Goal: Information Seeking & Learning: Learn about a topic

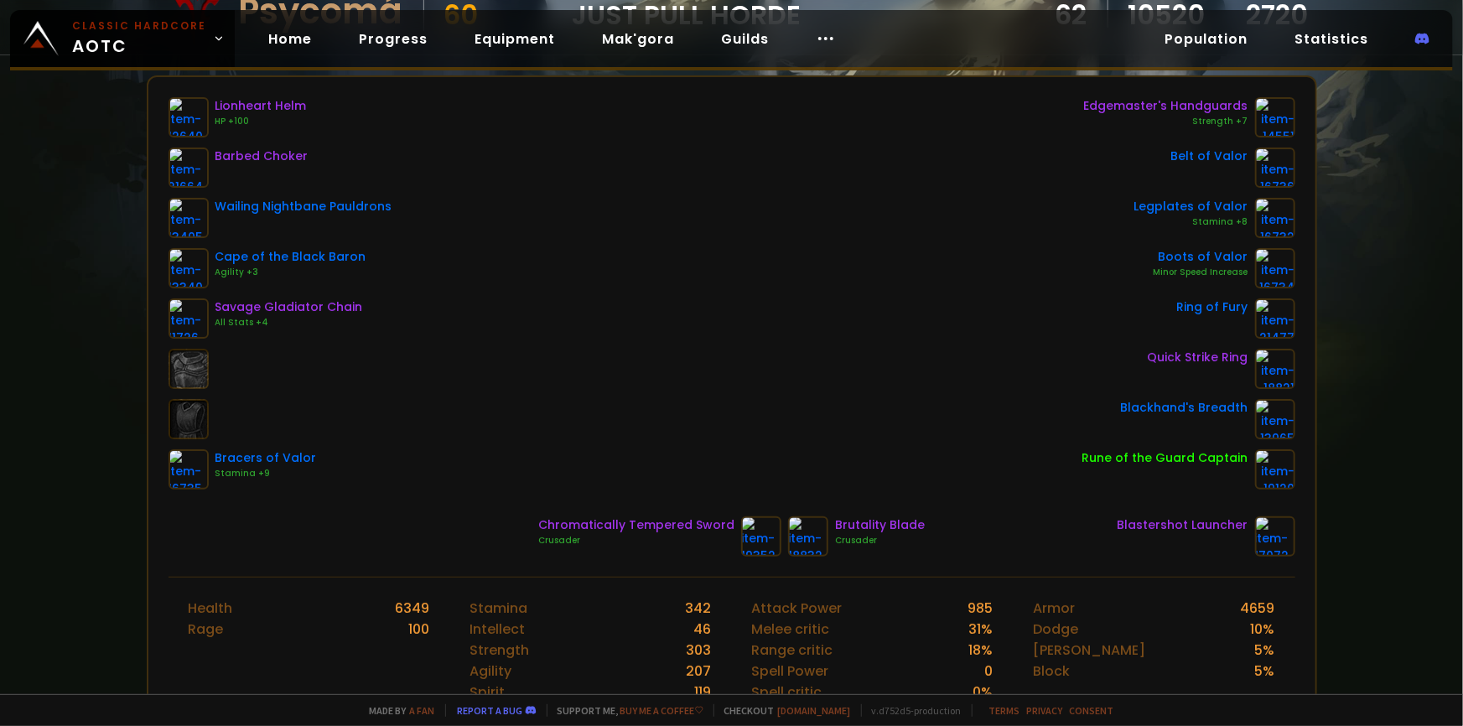
scroll to position [228, 0]
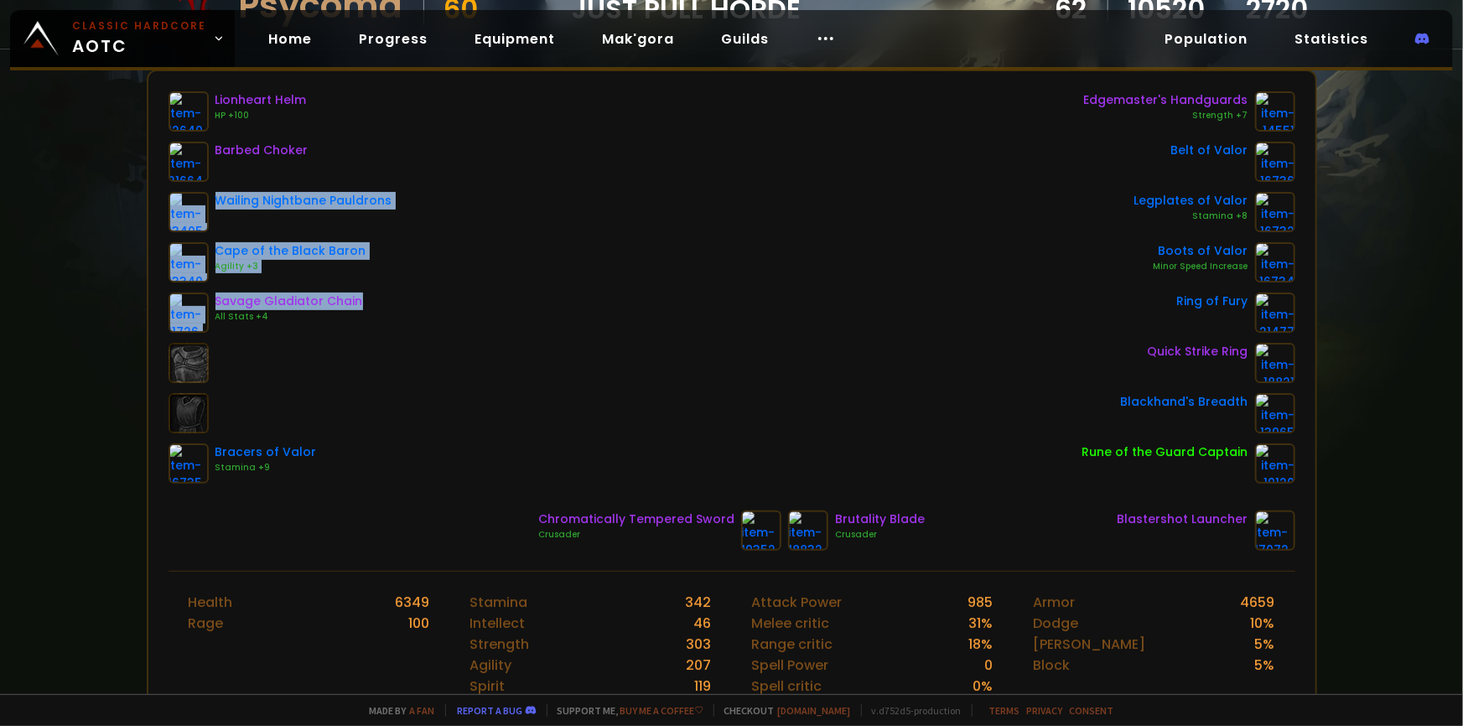
drag, startPoint x: 504, startPoint y: 168, endPoint x: 665, endPoint y: 299, distance: 208.0
click at [665, 299] on div "Lionheart Helm HP +100 Barbed Choker Wailing Nightbane Pauldrons Cape of the Bl…" at bounding box center [732, 287] width 1127 height 392
click at [654, 302] on div "Lionheart Helm HP +100 Barbed Choker Wailing Nightbane Pauldrons Cape of the Bl…" at bounding box center [732, 287] width 1127 height 392
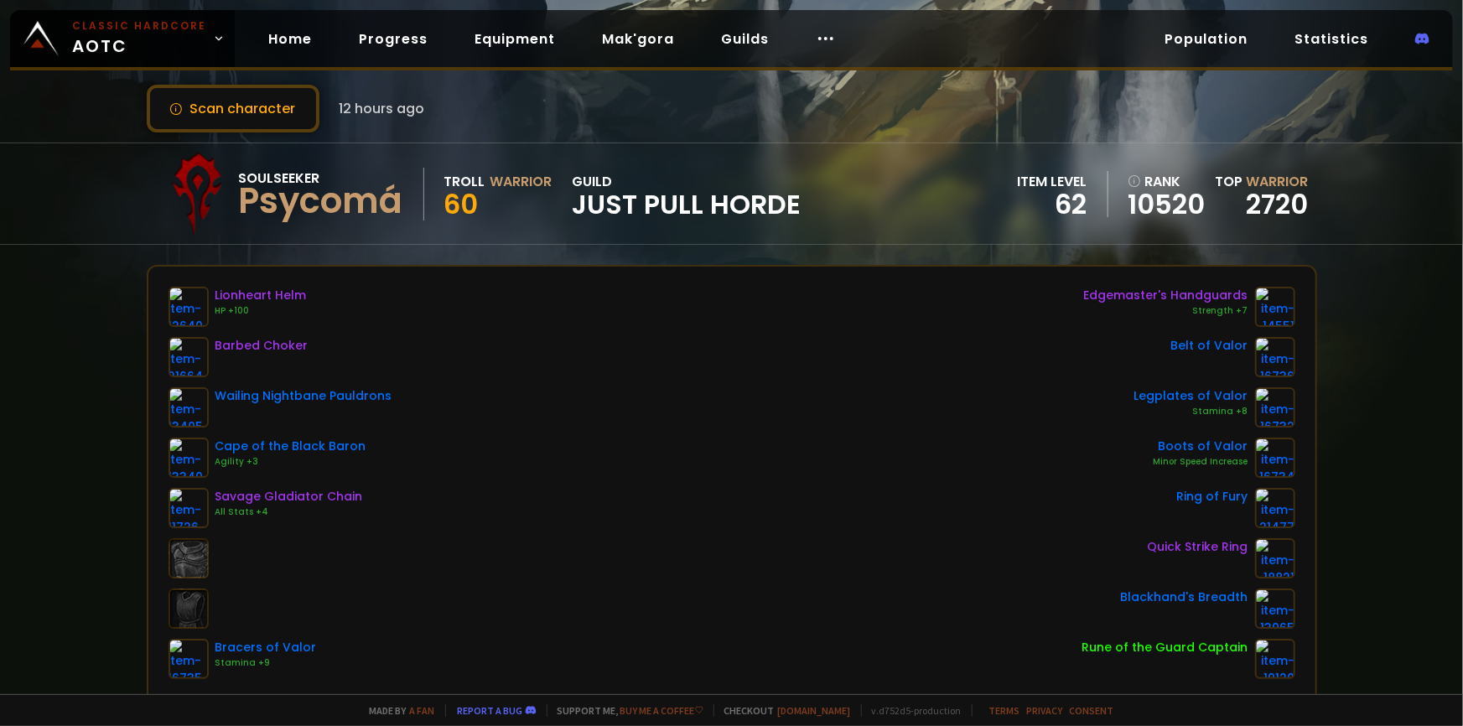
scroll to position [0, 0]
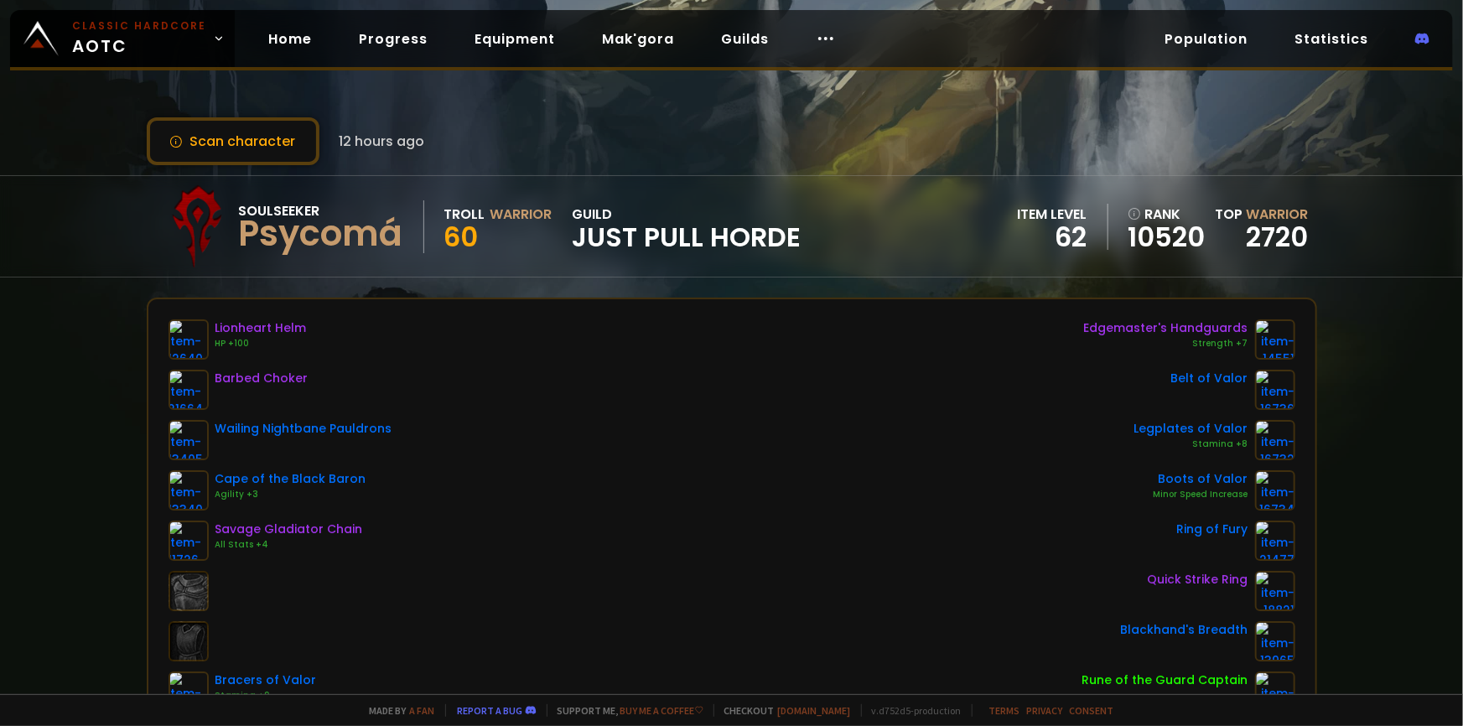
click at [1021, 225] on div "62" at bounding box center [1053, 237] width 70 height 25
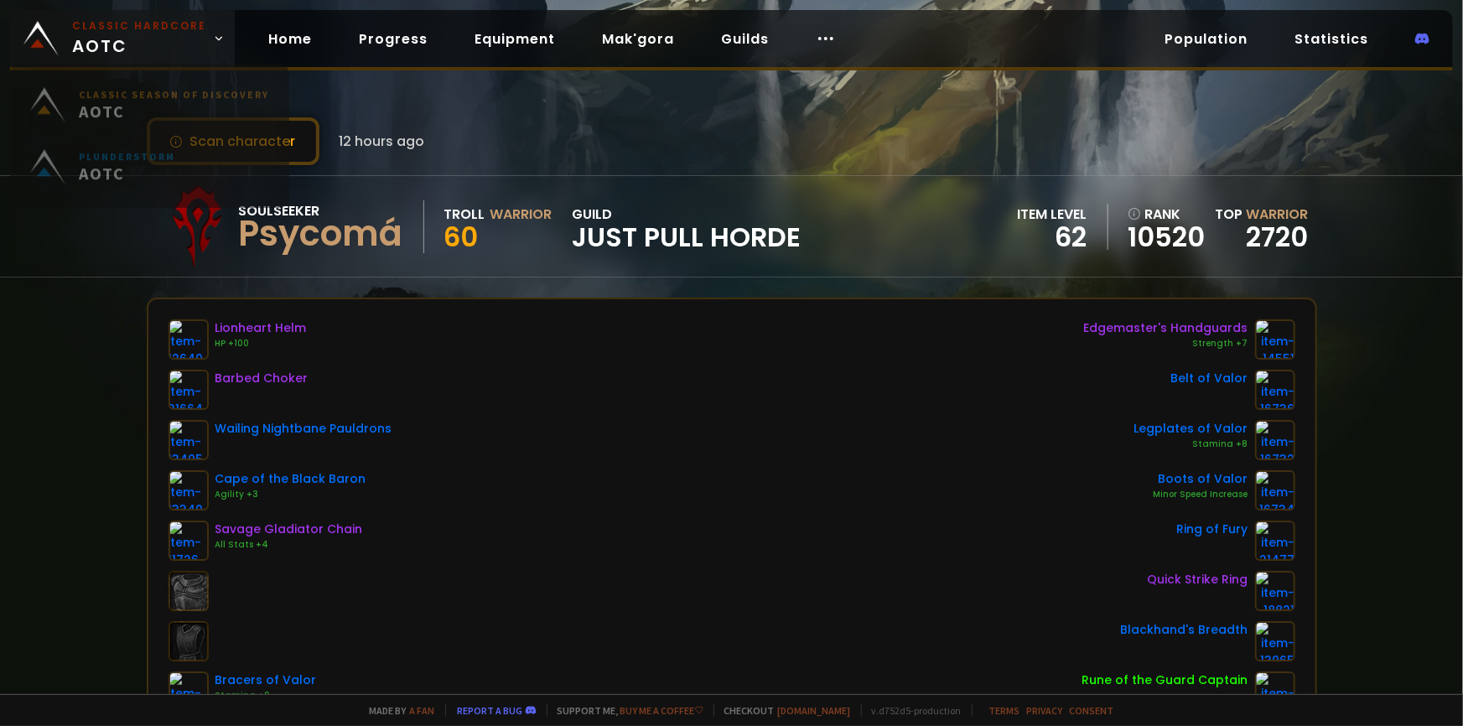
click at [134, 53] on span "Classic Hardcore AOTC" at bounding box center [139, 38] width 134 height 40
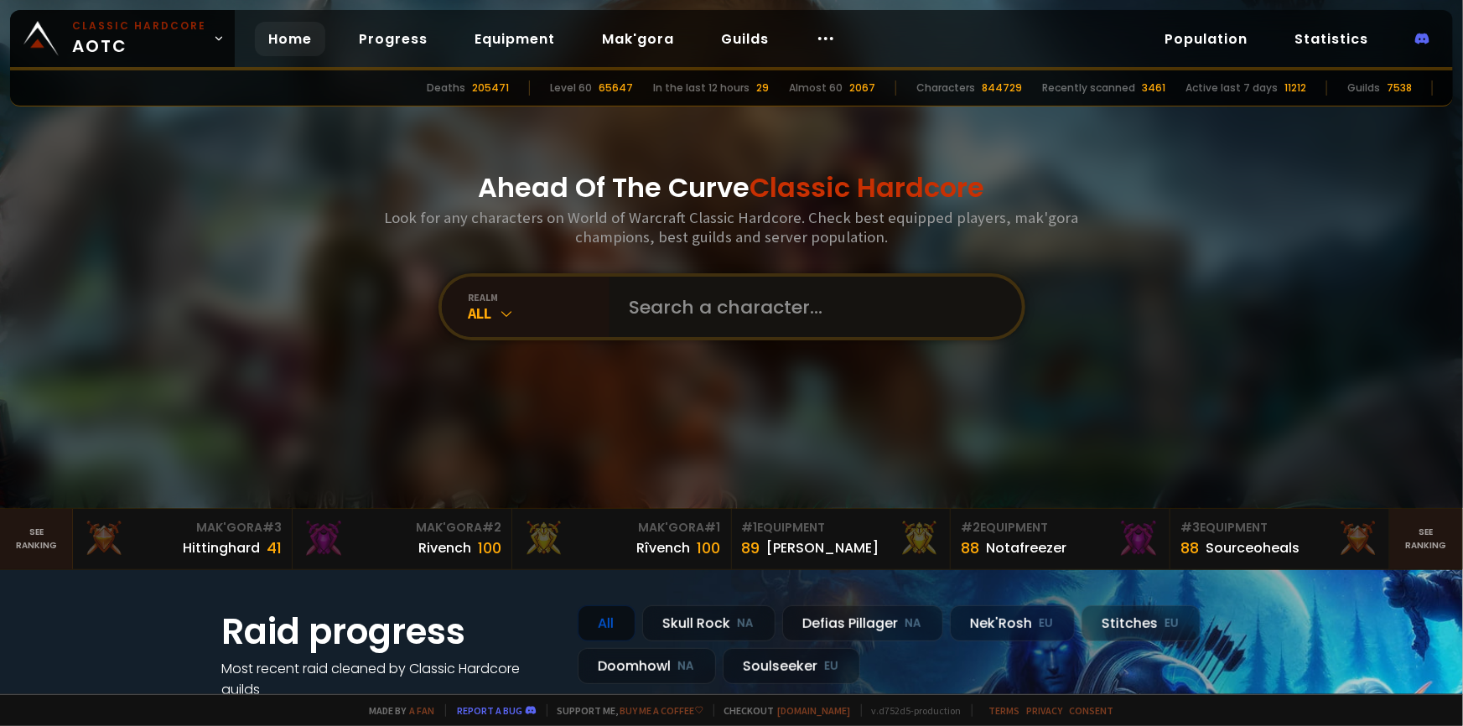
click at [795, 302] on input "text" at bounding box center [811, 307] width 382 height 60
type input "borshewarchk"
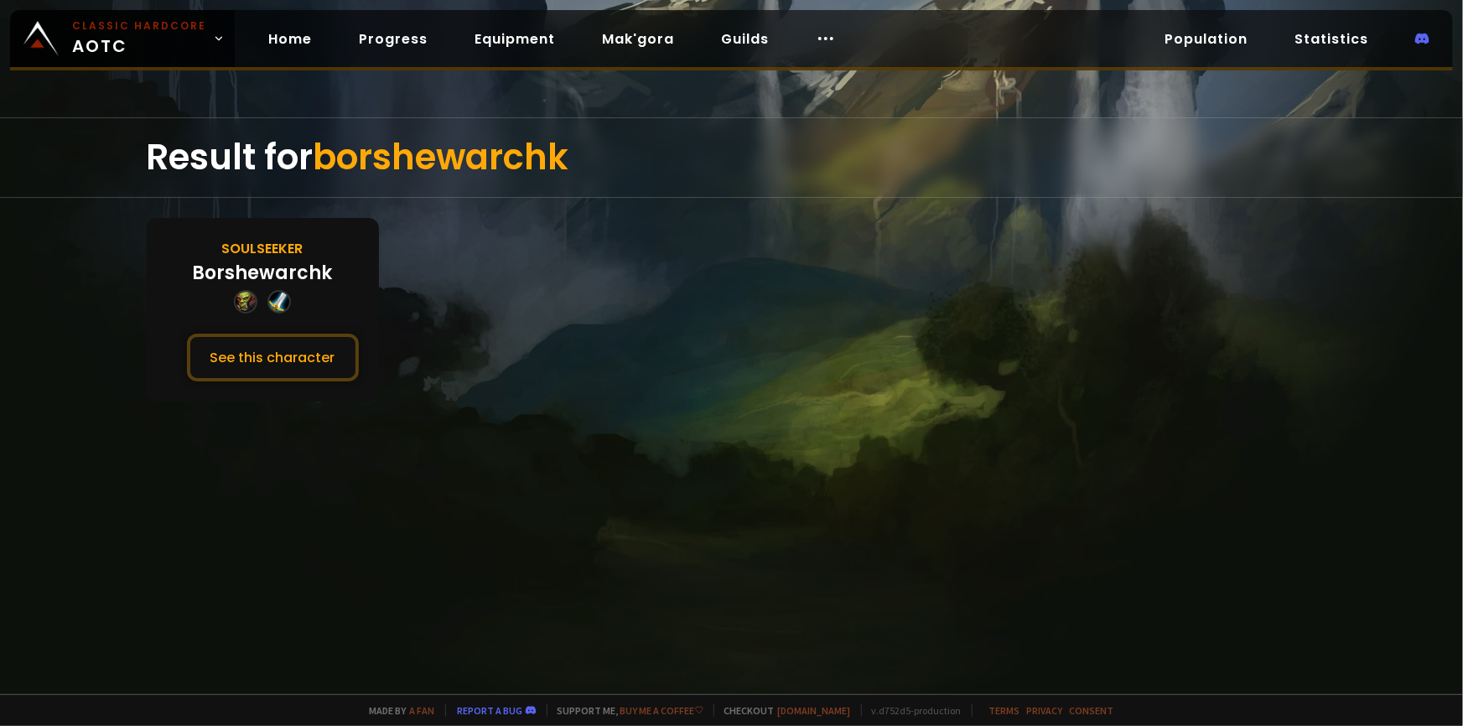
click at [273, 266] on div "Borshewarchk" at bounding box center [263, 273] width 140 height 28
click at [318, 382] on div "Soulseeker Borshewarchk See this character" at bounding box center [263, 310] width 232 height 184
click at [306, 356] on button "See this character" at bounding box center [273, 358] width 172 height 48
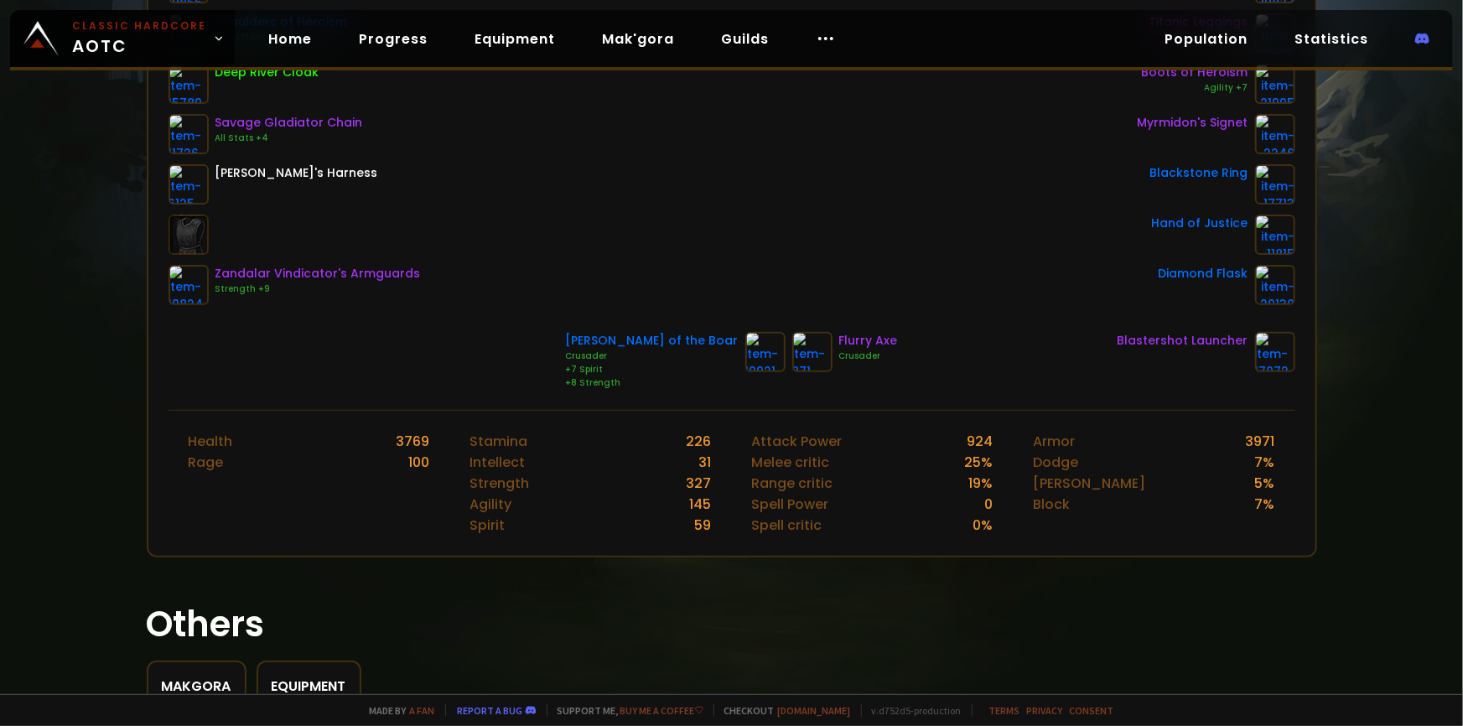
scroll to position [457, 0]
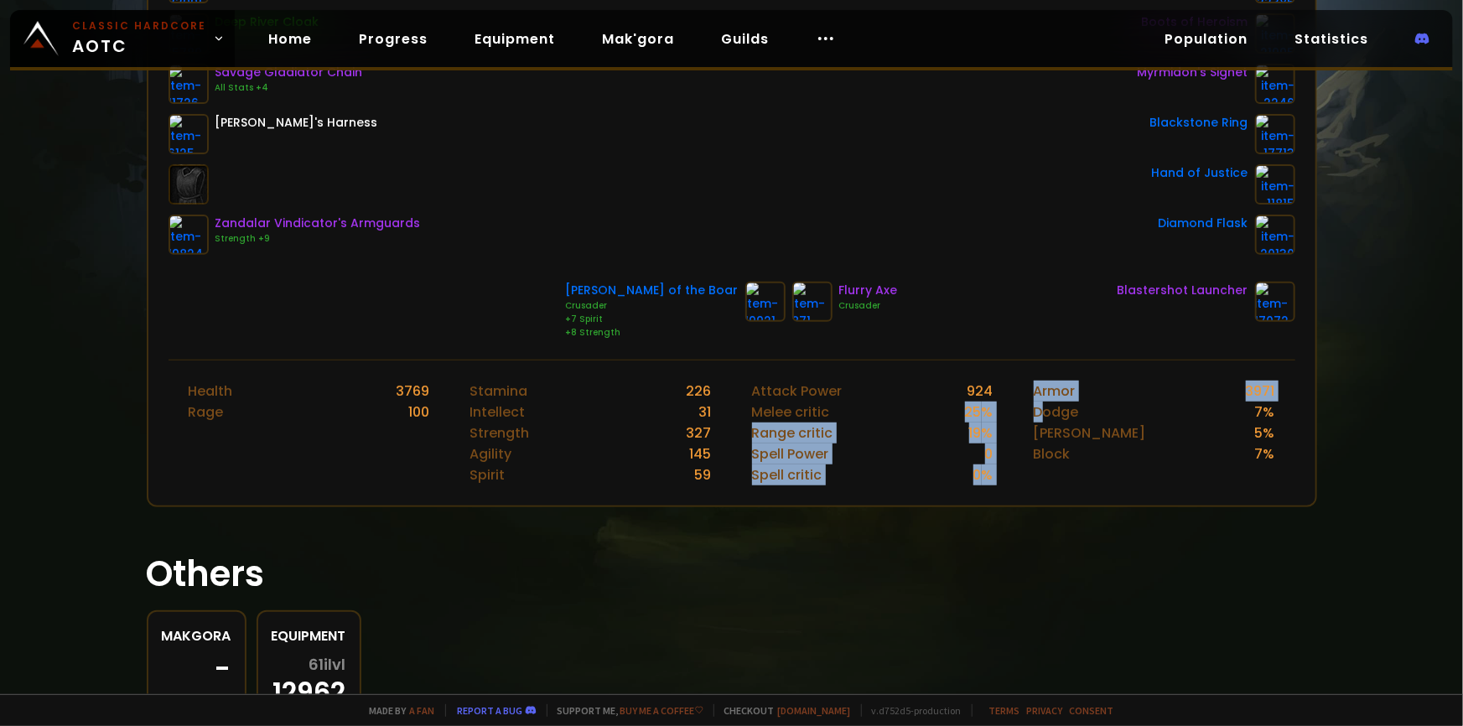
drag, startPoint x: 920, startPoint y: 408, endPoint x: 1030, endPoint y: 409, distance: 109.9
click at [1030, 409] on div "Health 3769 Rage 100 Stamina 226 Intellect 31 Strength 327 Agility 145 Spirit 5…" at bounding box center [732, 433] width 1127 height 146
click at [980, 408] on div "25 %" at bounding box center [979, 412] width 29 height 21
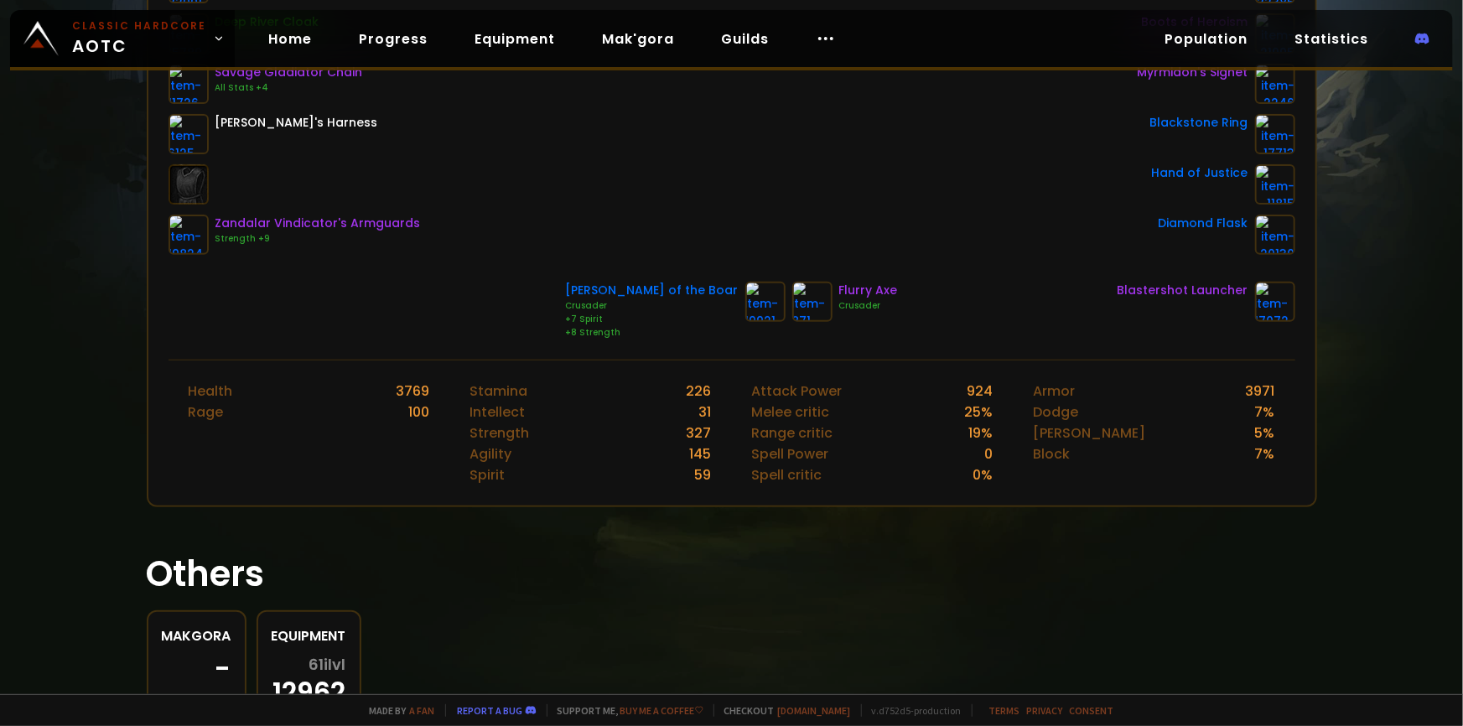
click at [973, 405] on div "25 %" at bounding box center [979, 412] width 29 height 21
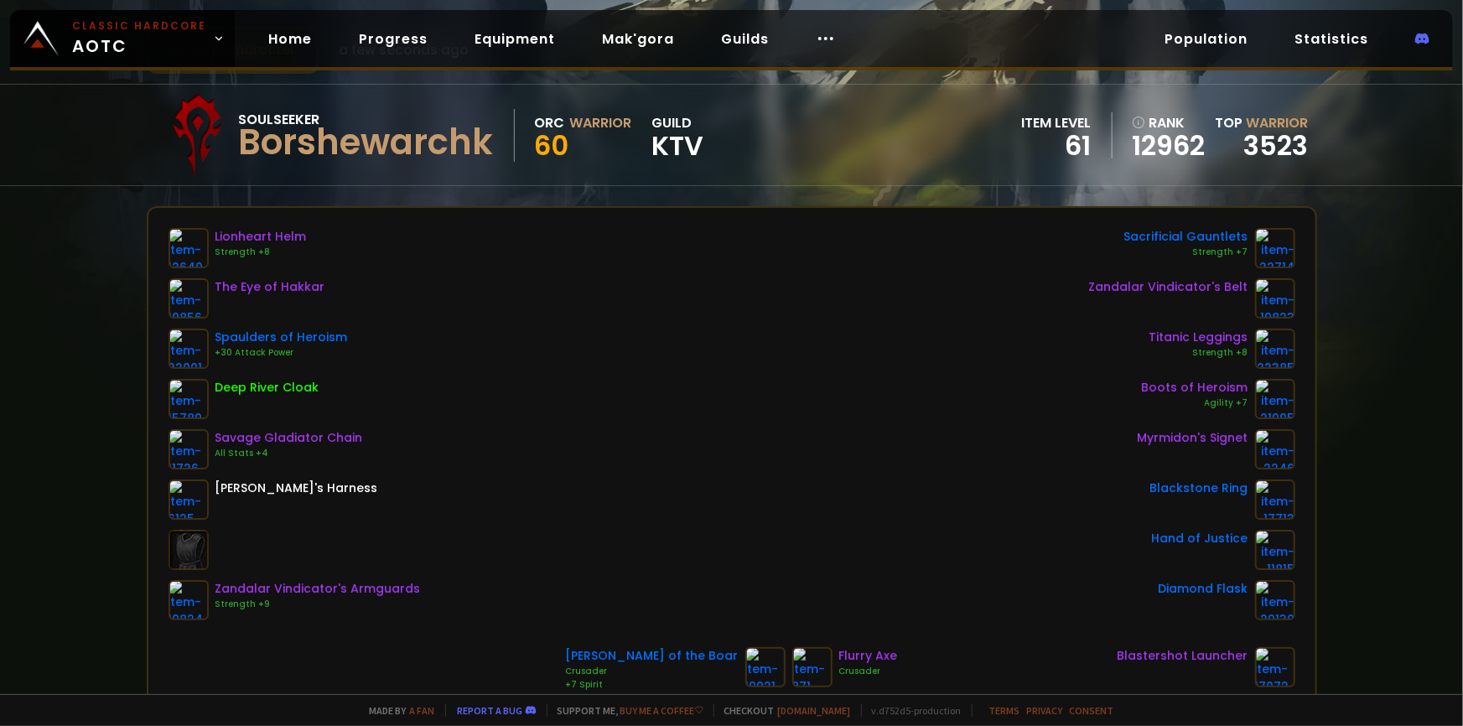
scroll to position [68, 0]
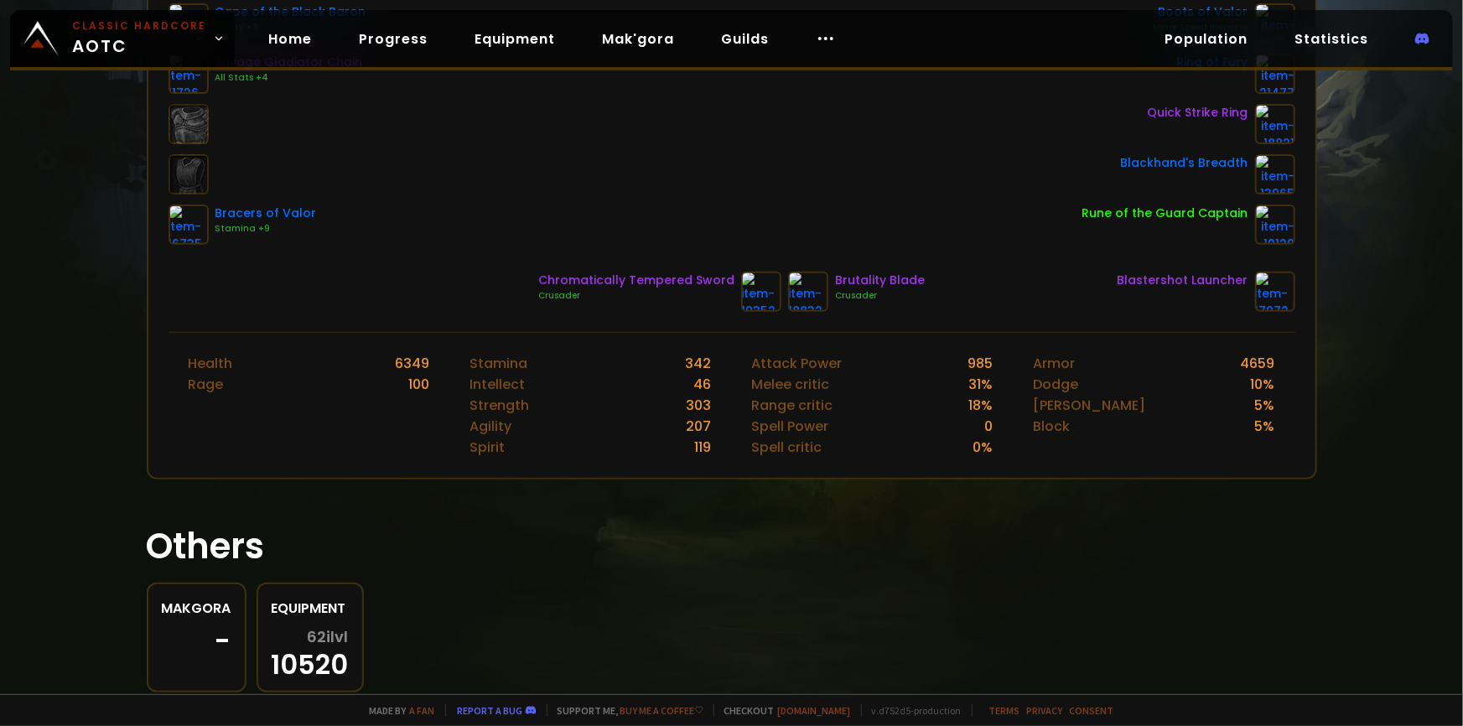
scroll to position [357, 0]
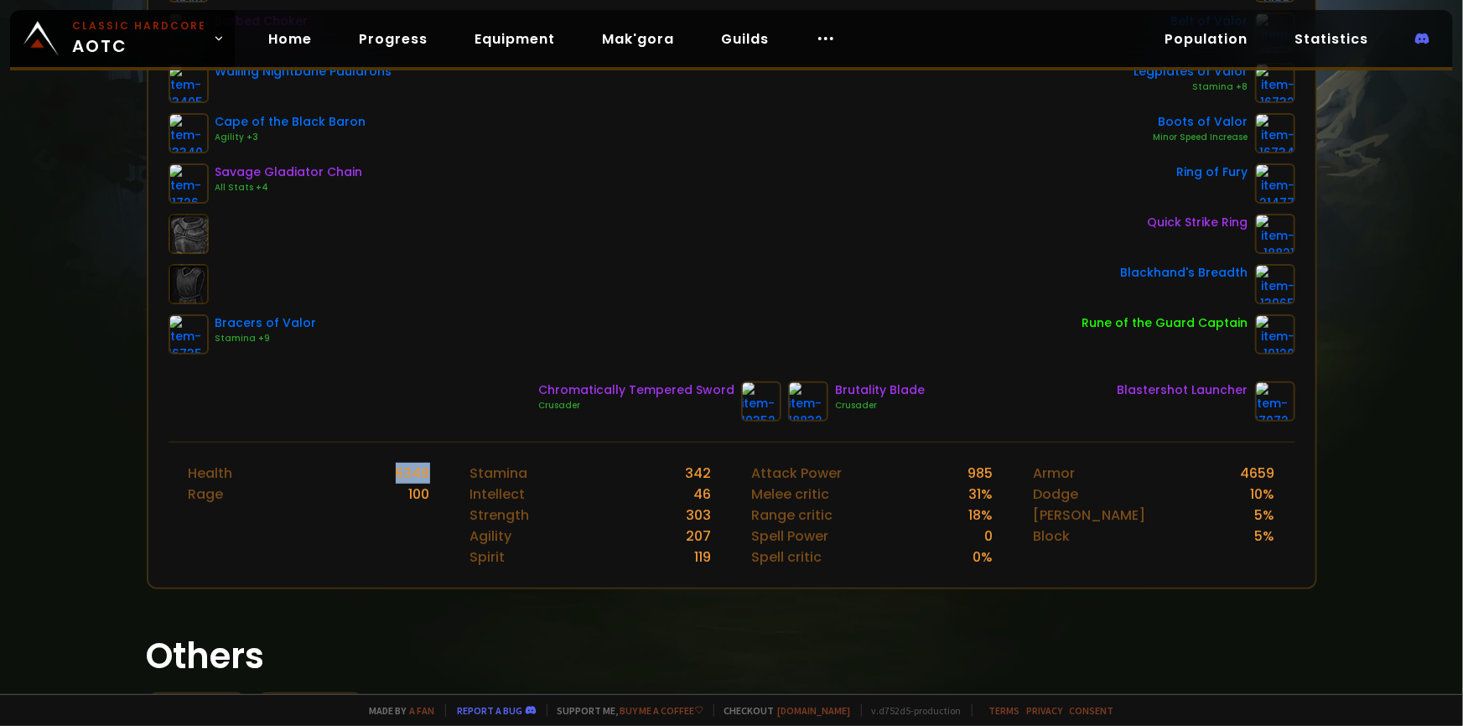
drag, startPoint x: 291, startPoint y: 465, endPoint x: 426, endPoint y: 476, distance: 135.5
click at [426, 476] on div "Health 6349" at bounding box center [309, 473] width 241 height 21
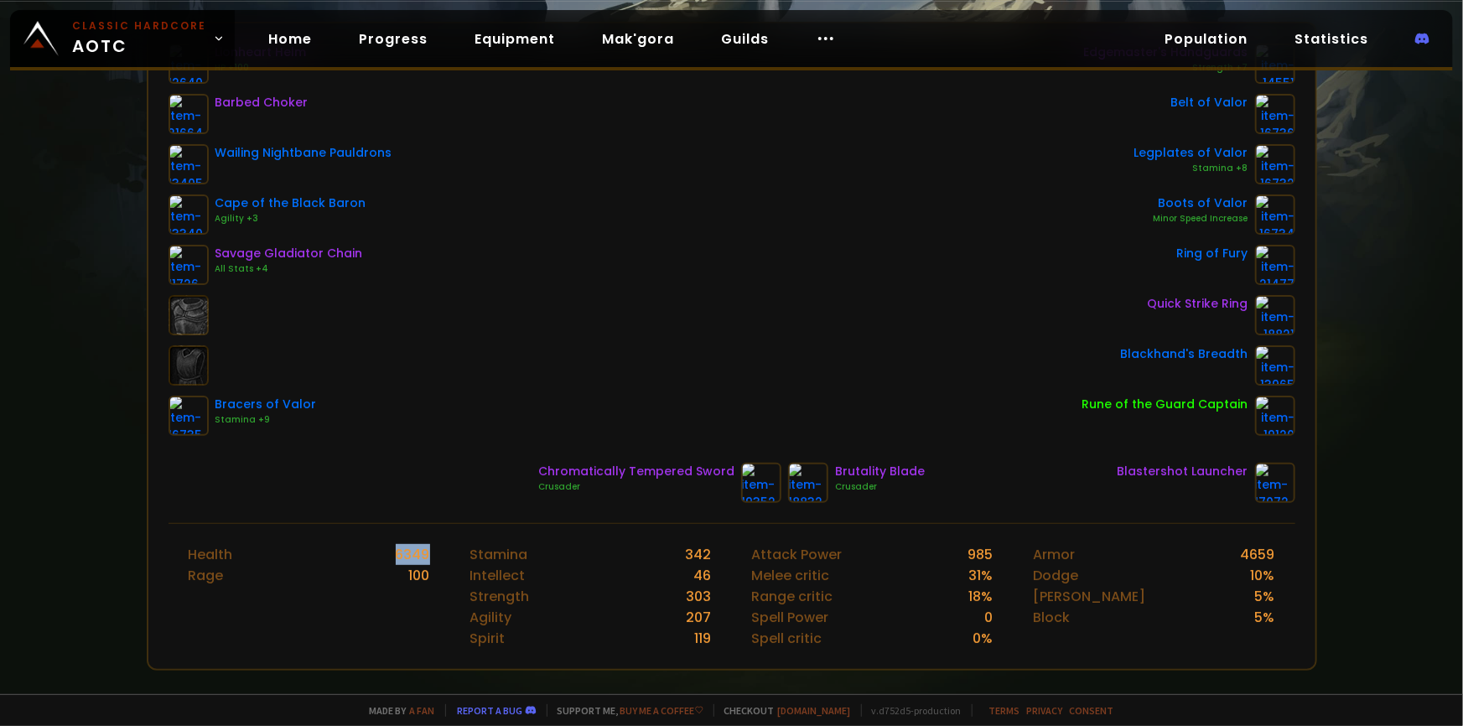
scroll to position [281, 0]
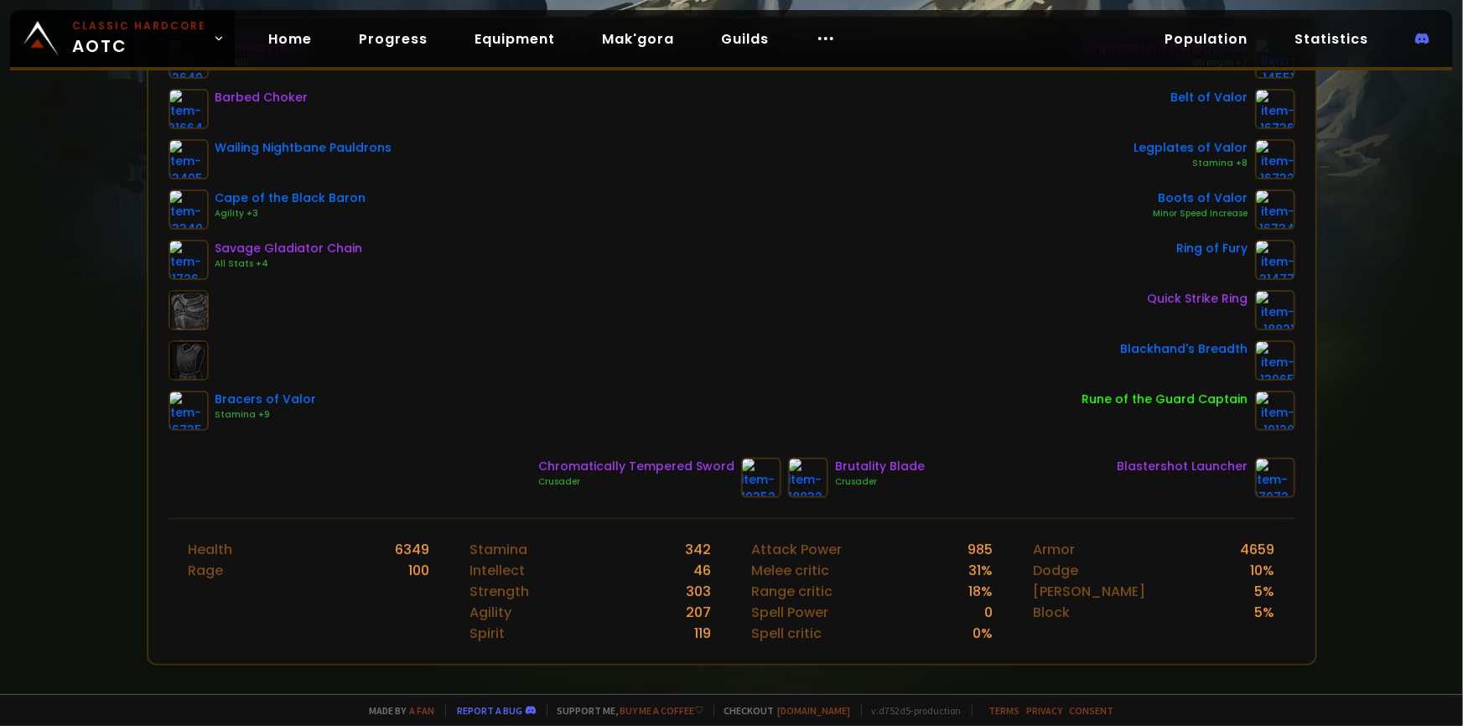
click at [399, 570] on div "Rage 100" at bounding box center [309, 570] width 241 height 21
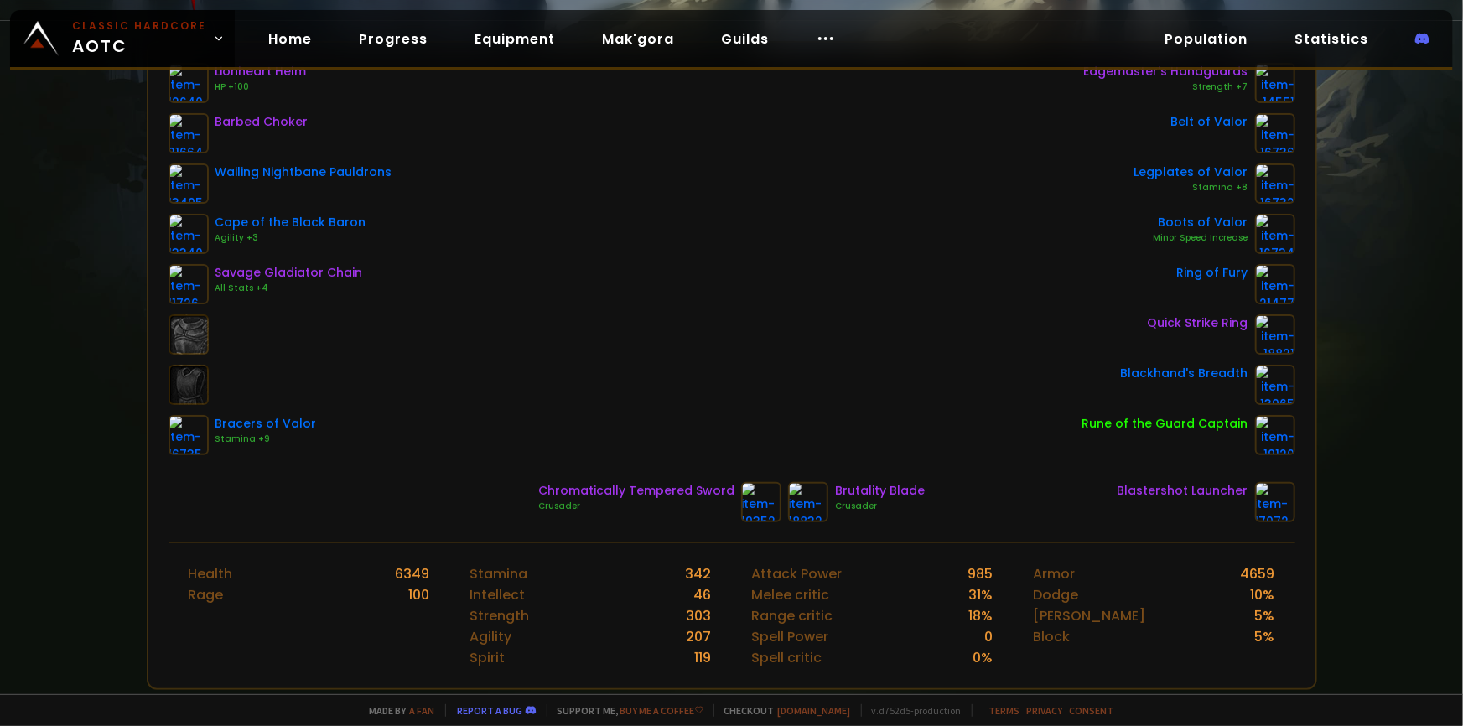
scroll to position [205, 0]
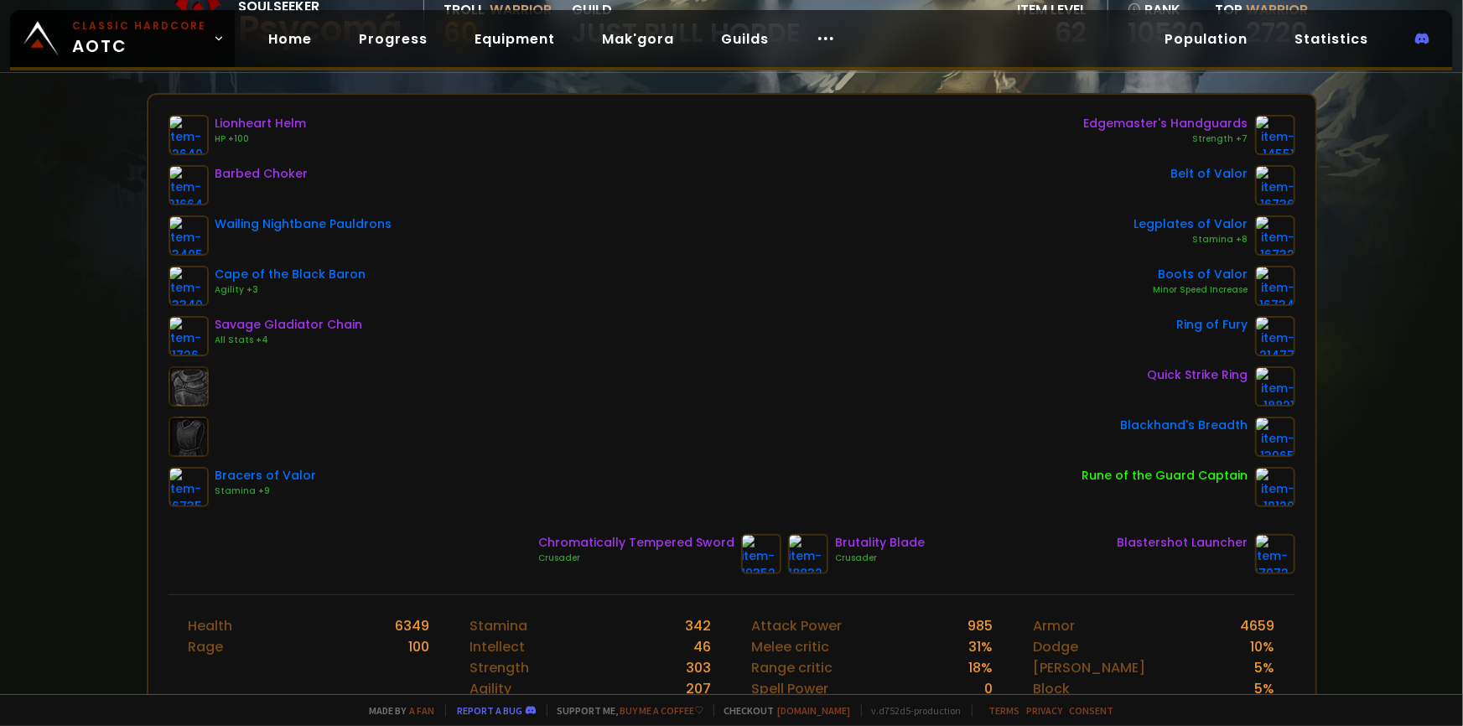
drag, startPoint x: 621, startPoint y: 491, endPoint x: 959, endPoint y: 556, distance: 345.0
click at [957, 555] on div "Lionheart Helm HP +100 Barbed Choker Wailing Nightbane Pauldrons Cape of the Bl…" at bounding box center [731, 345] width 1167 height 500
click at [959, 556] on div "Chromatically Tempered Sword Crusader Brutality Blade Crusader Blastershot Laun…" at bounding box center [732, 554] width 1127 height 40
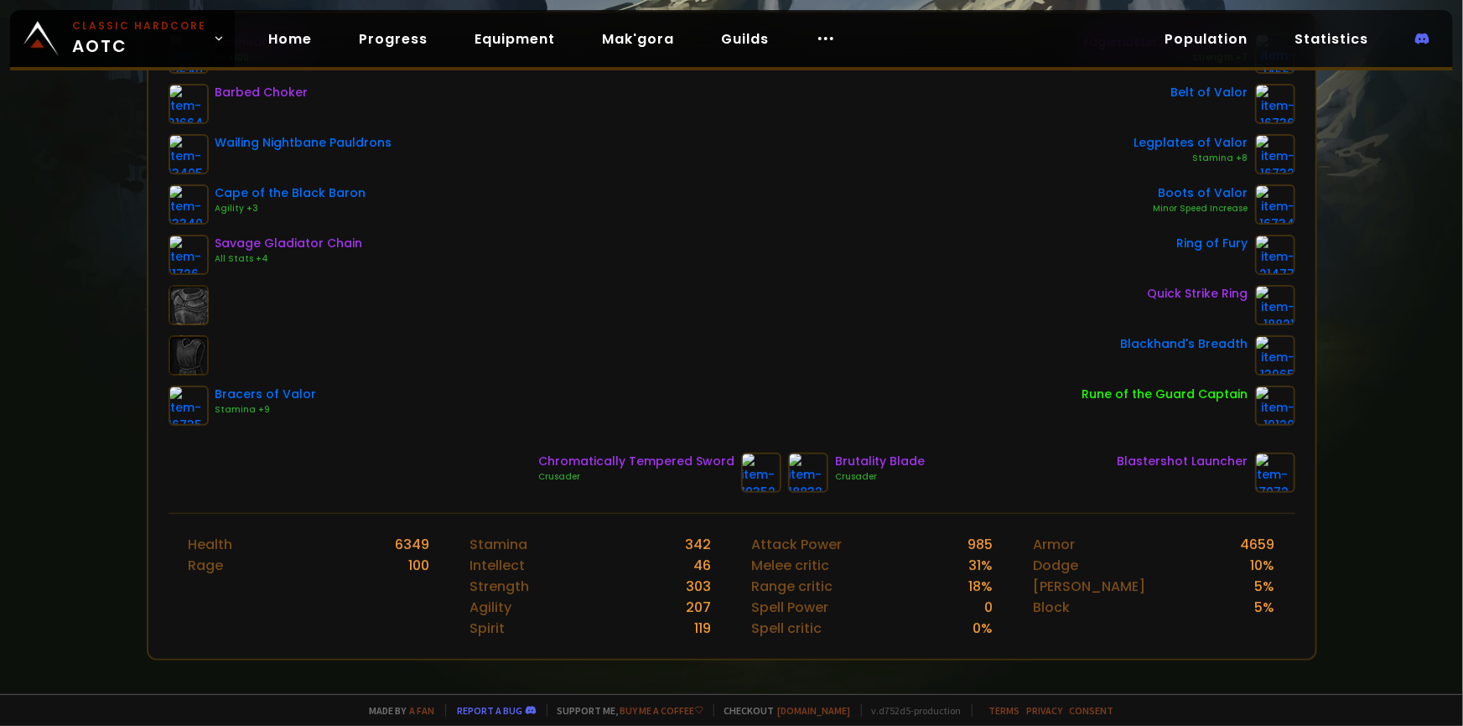
scroll to position [304, 0]
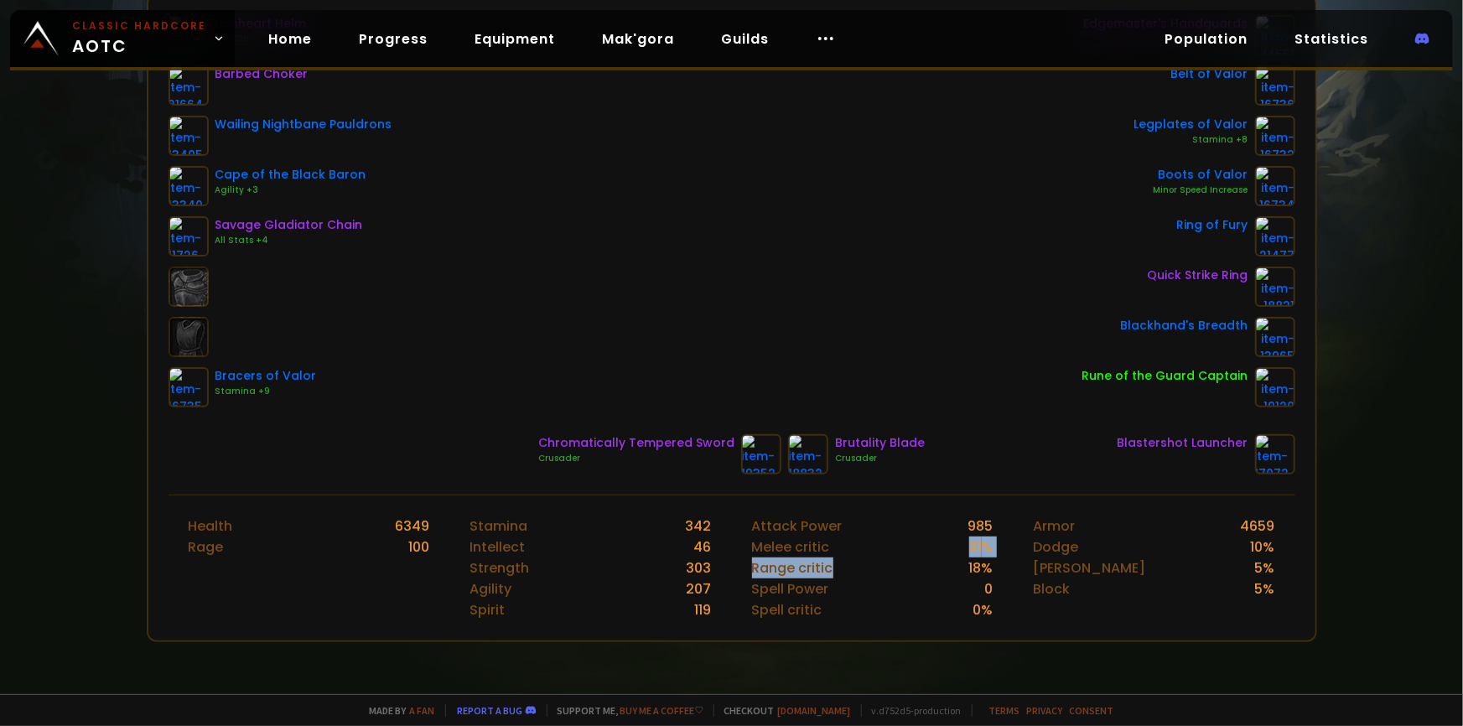
drag, startPoint x: 866, startPoint y: 545, endPoint x: 892, endPoint y: 553, distance: 27.1
click at [892, 553] on div "Attack Power 985 [PERSON_NAME] critic 31 % Range critic 18 % Spell Power 0 Spel…" at bounding box center [873, 568] width 282 height 145
click at [897, 546] on div "Melee critic 31 %" at bounding box center [872, 547] width 241 height 21
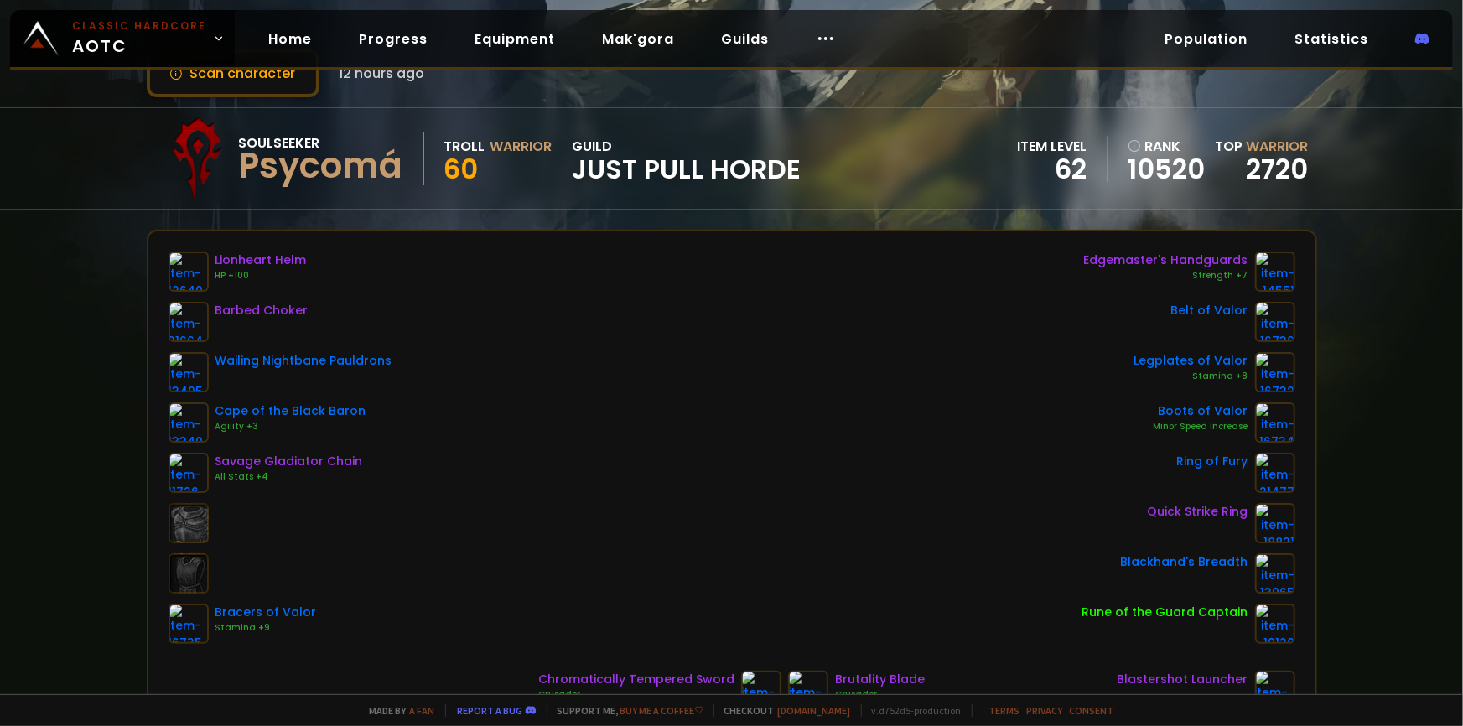
scroll to position [457, 0]
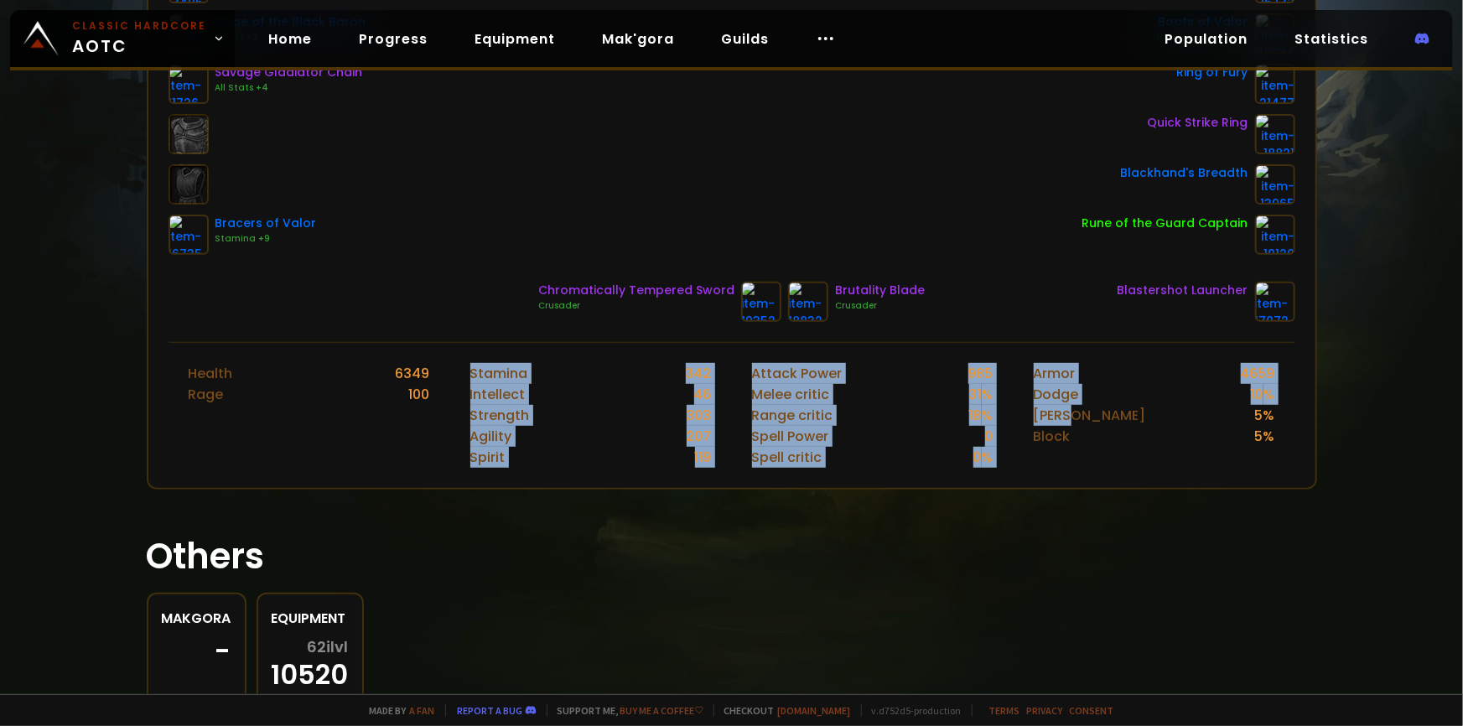
drag, startPoint x: 501, startPoint y: 365, endPoint x: 1092, endPoint y: 410, distance: 592.1
click at [1092, 410] on div "Health 6349 Rage 100 Stamina 342 Intellect 46 Strength 303 Agility 207 Spirit 1…" at bounding box center [732, 415] width 1127 height 146
click at [1093, 409] on div "Parry 5 %" at bounding box center [1154, 415] width 241 height 21
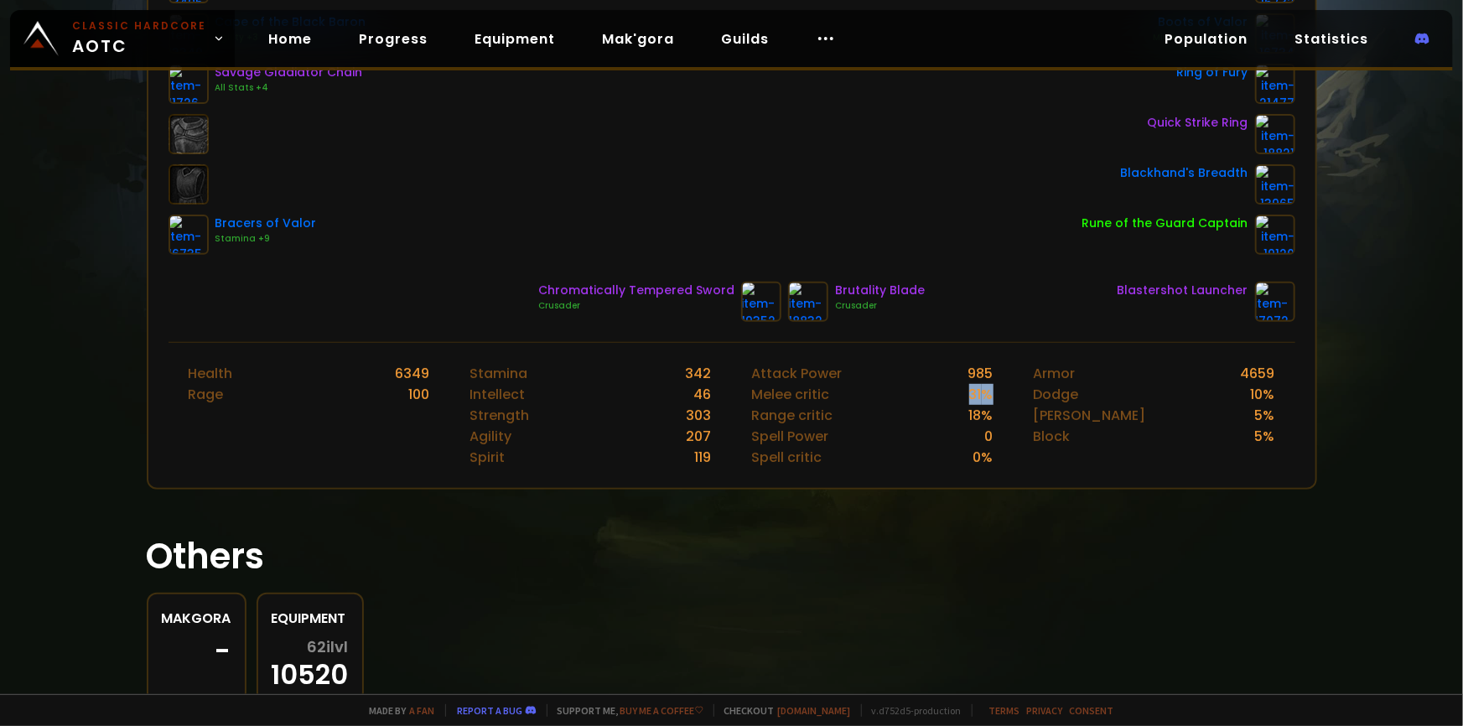
drag, startPoint x: 950, startPoint y: 383, endPoint x: 972, endPoint y: 385, distance: 21.9
click at [994, 387] on div "Attack Power 985 [PERSON_NAME] critic 31 % Range critic 18 % Spell Power 0 Spel…" at bounding box center [873, 415] width 282 height 145
click at [812, 398] on div "Melee critic" at bounding box center [791, 394] width 78 height 21
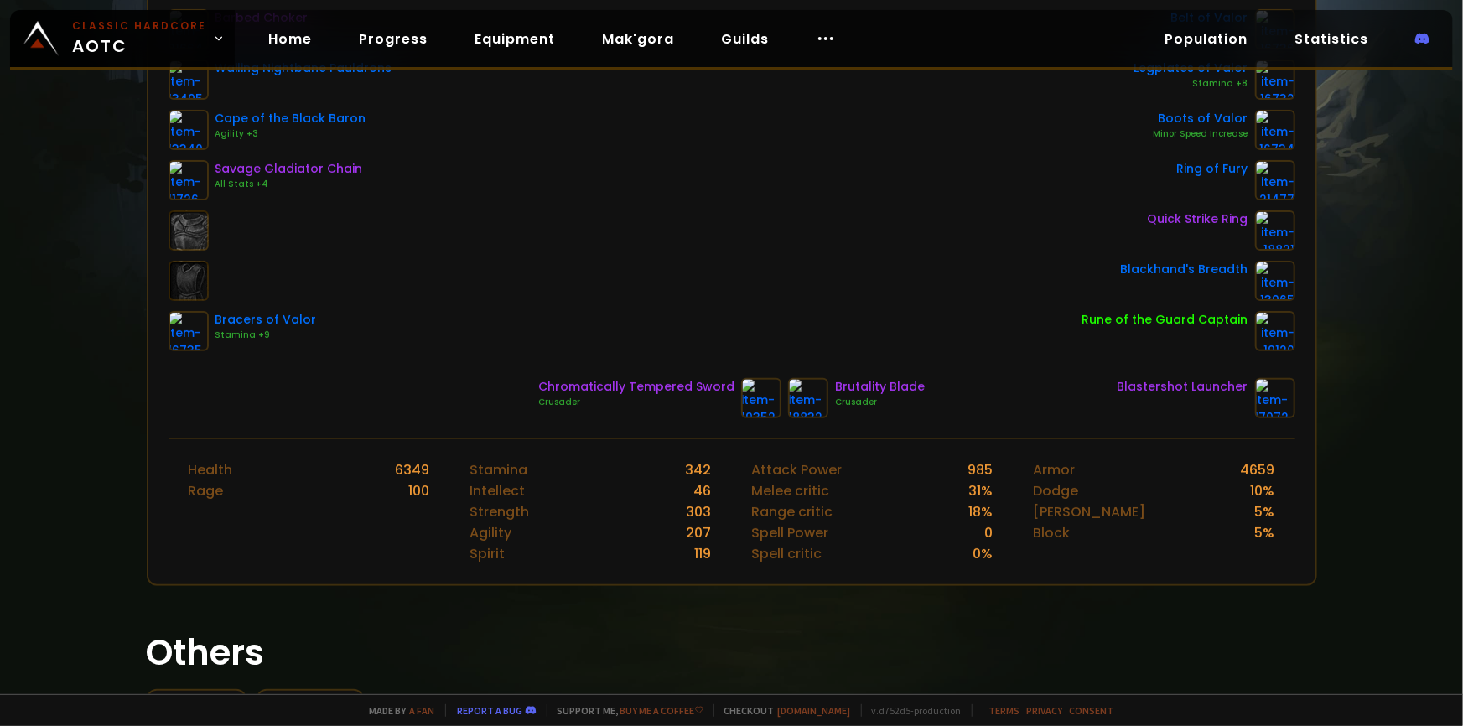
scroll to position [75, 0]
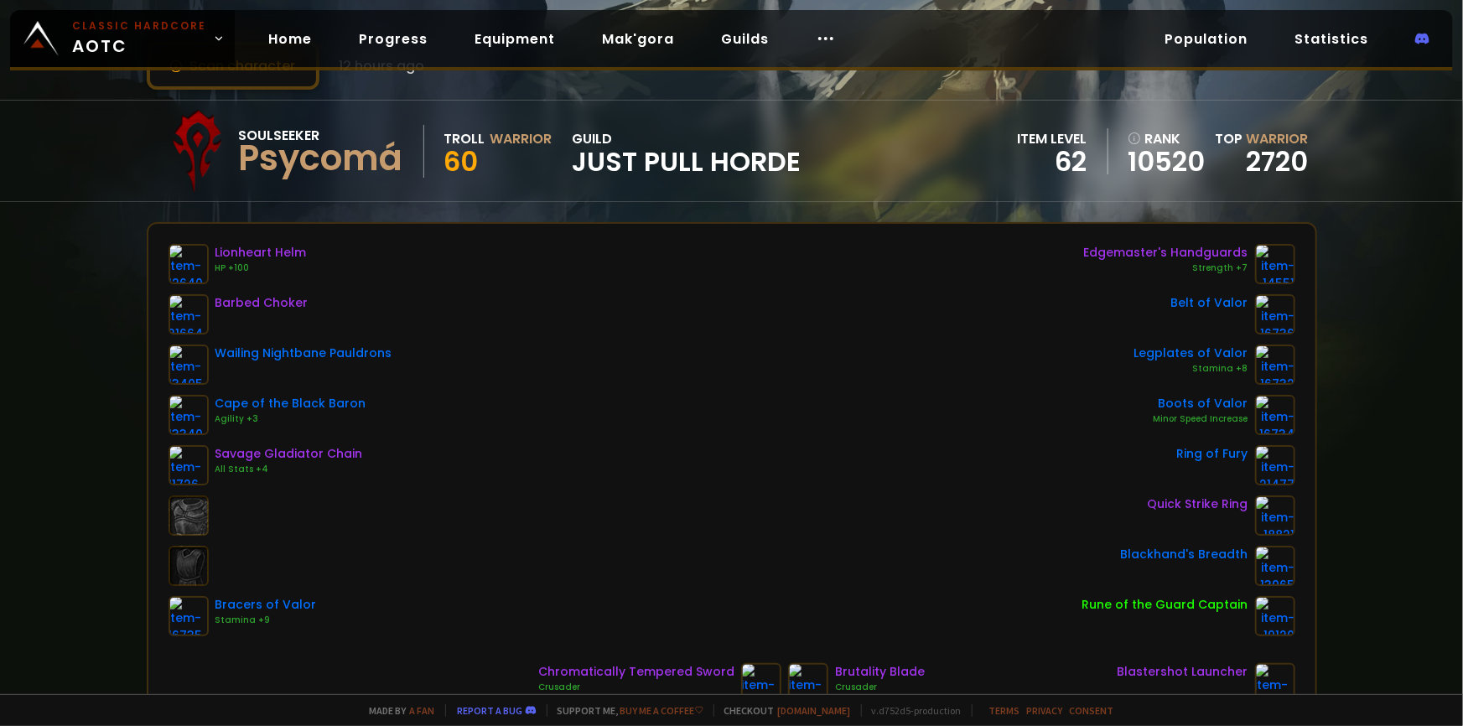
click at [296, 158] on div "Psycomá" at bounding box center [321, 158] width 164 height 25
click at [293, 161] on div "Psycomá" at bounding box center [321, 158] width 164 height 25
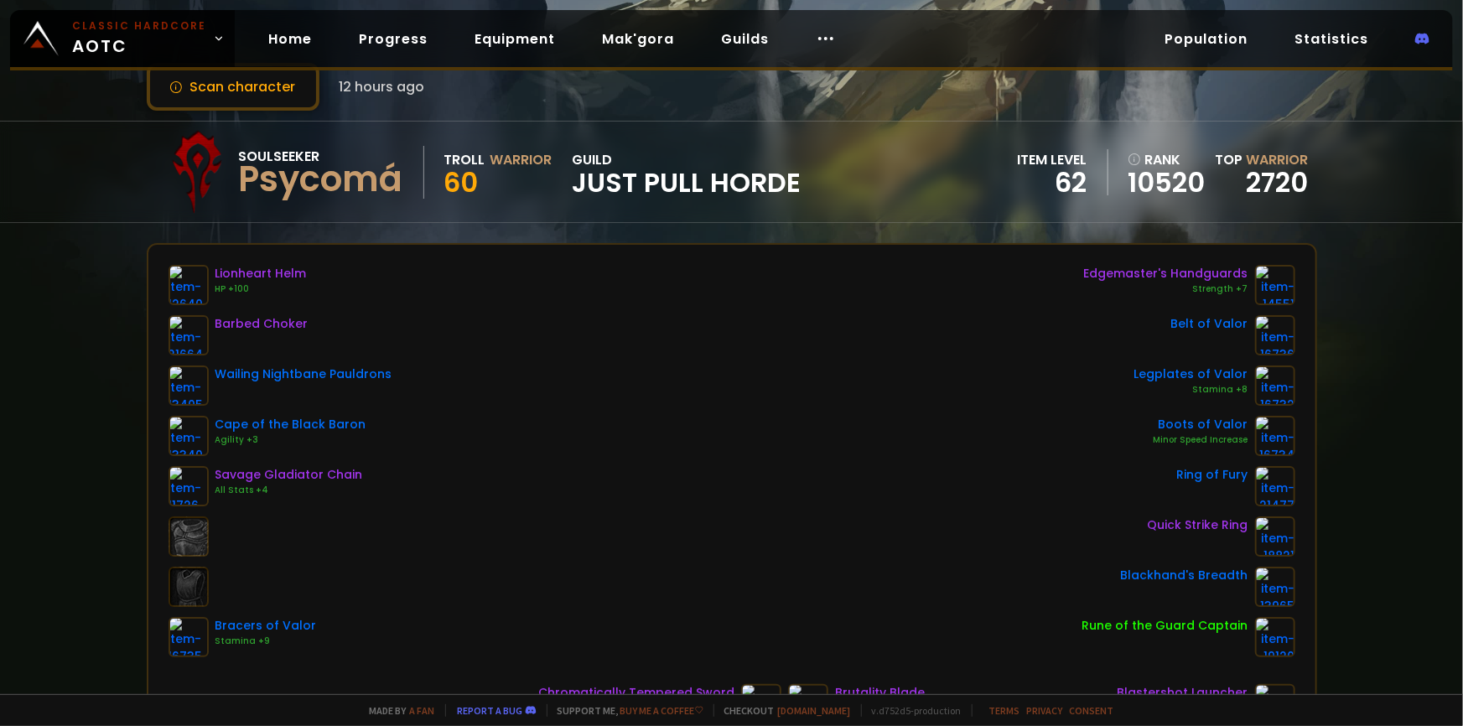
scroll to position [0, 0]
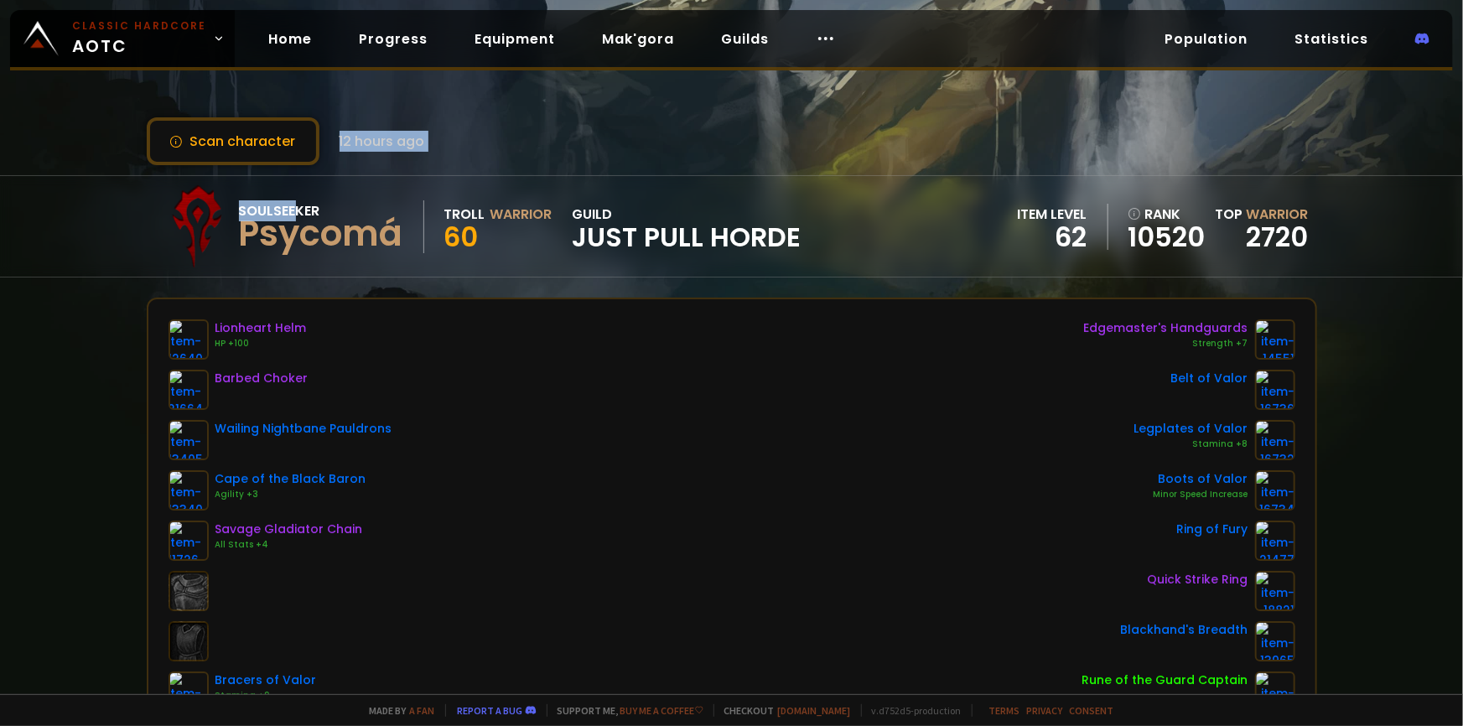
click at [293, 166] on div "Scan character 12 hours ago Soulseeker Psycomá Troll Warrior 60 guild Just Pull…" at bounding box center [731, 347] width 1463 height 694
click at [360, 221] on div "Psycomá" at bounding box center [321, 233] width 164 height 25
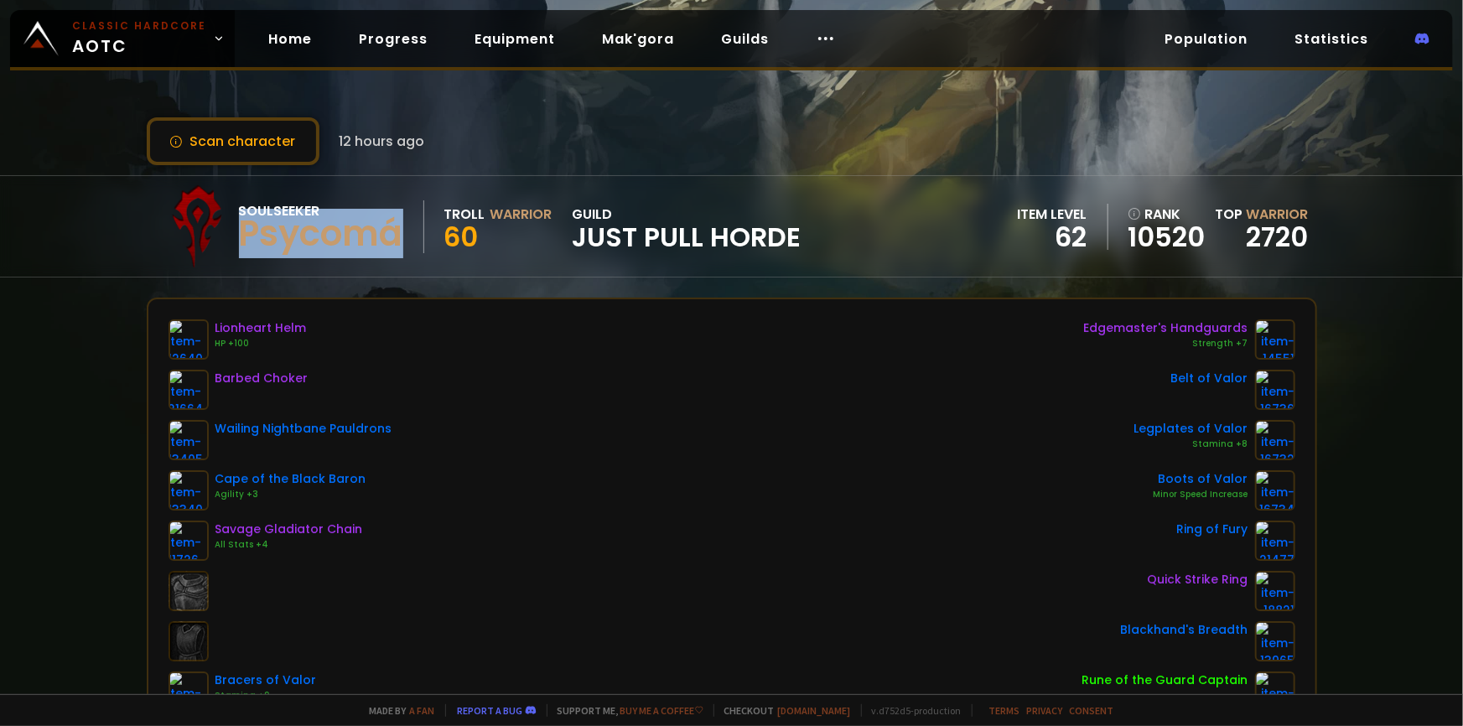
click at [360, 221] on div "Psycomá" at bounding box center [321, 233] width 164 height 25
copy div "Psycomá"
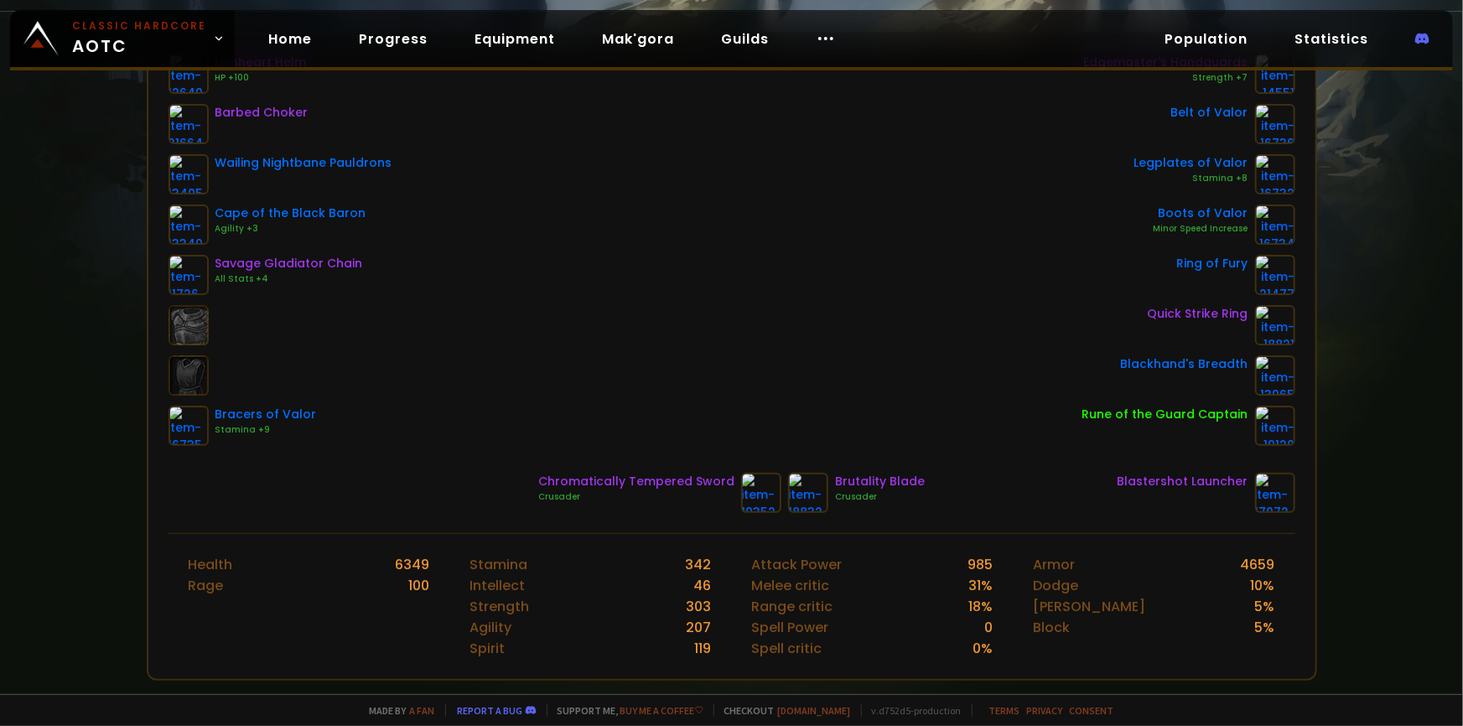
scroll to position [304, 0]
